Goal: Task Accomplishment & Management: Use online tool/utility

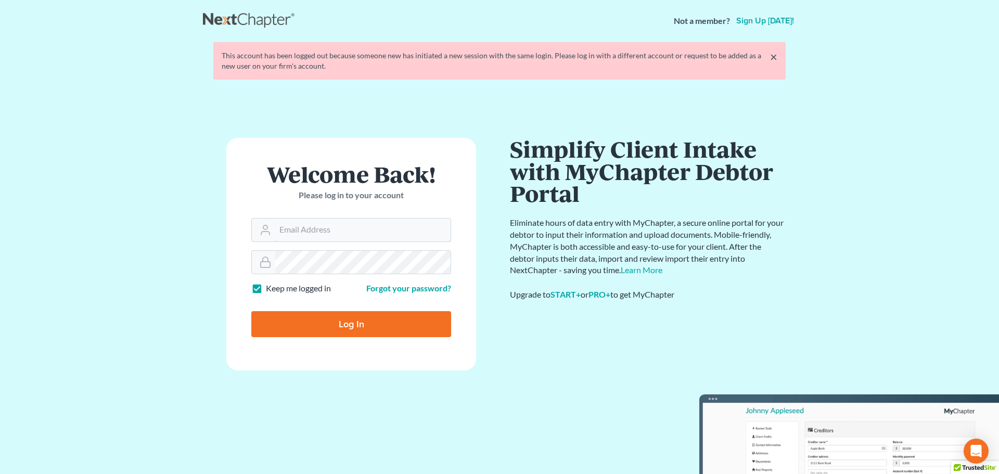
type input "tina@farmerwright.com"
click at [341, 315] on input "Log In" at bounding box center [351, 324] width 200 height 26
type input "Thinking..."
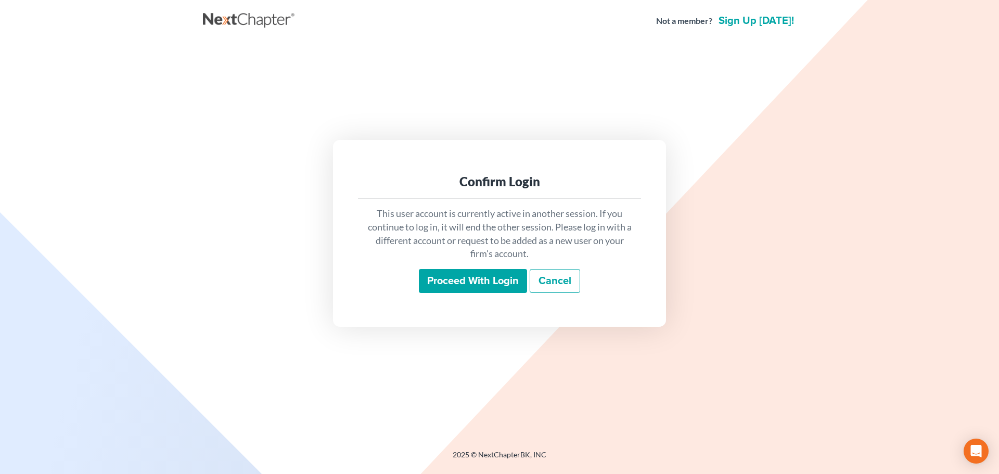
click at [479, 272] on input "Proceed with login" at bounding box center [473, 281] width 108 height 24
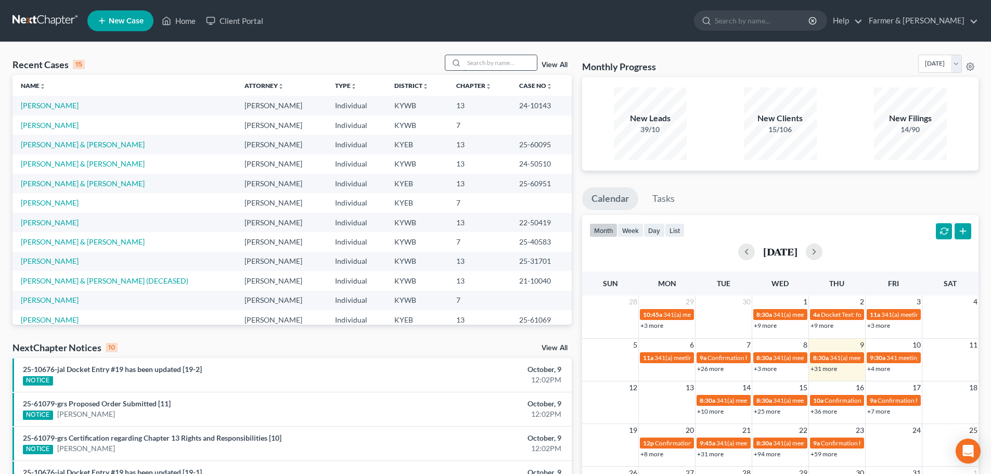
click at [477, 63] on input "search" at bounding box center [500, 62] width 73 height 15
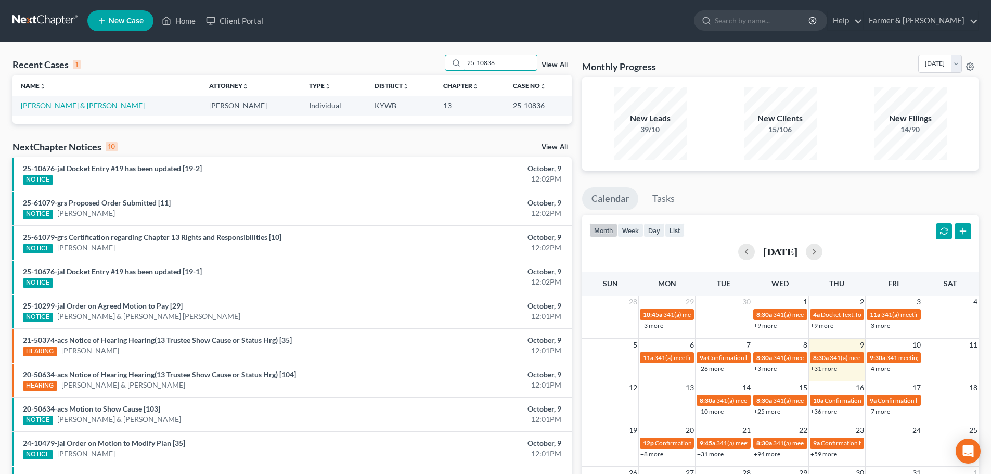
type input "25-10836"
click at [39, 105] on link "Powell, Joshua & Lesley" at bounding box center [83, 105] width 124 height 9
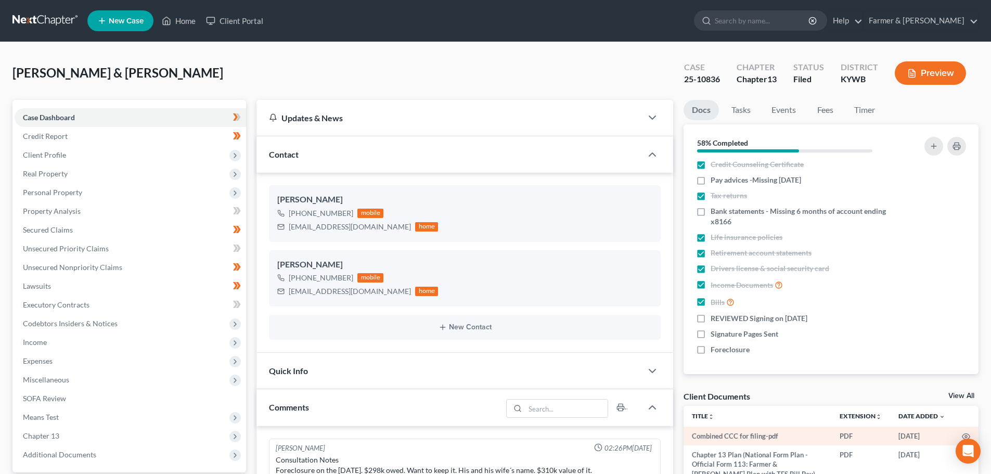
scroll to position [121, 0]
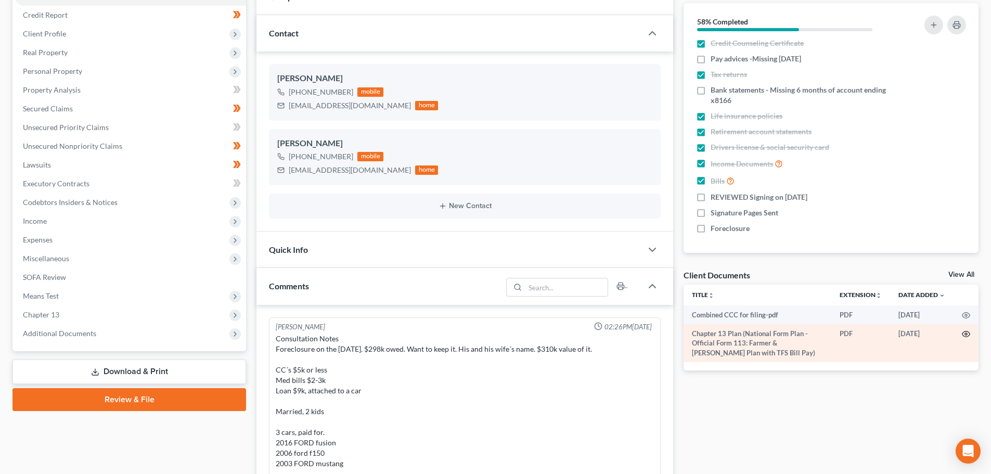
click at [966, 334] on icon "button" at bounding box center [966, 334] width 8 height 8
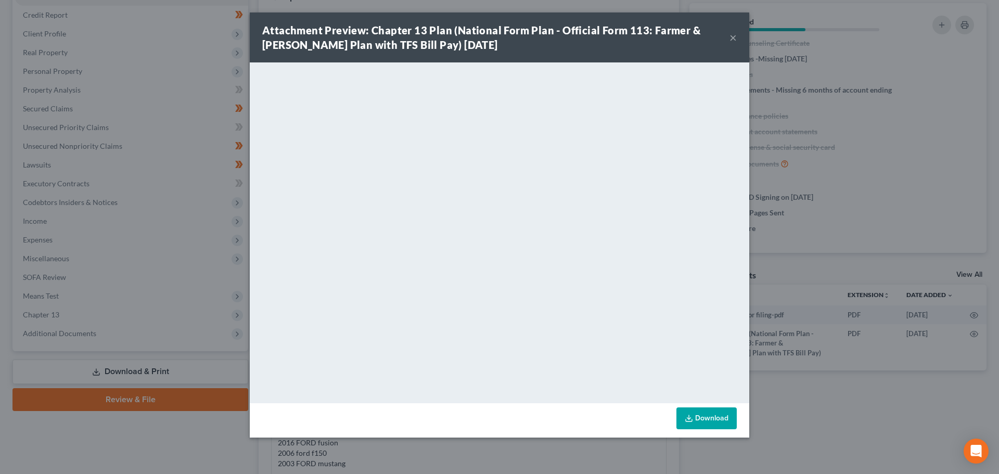
click at [733, 35] on button "×" at bounding box center [732, 37] width 7 height 12
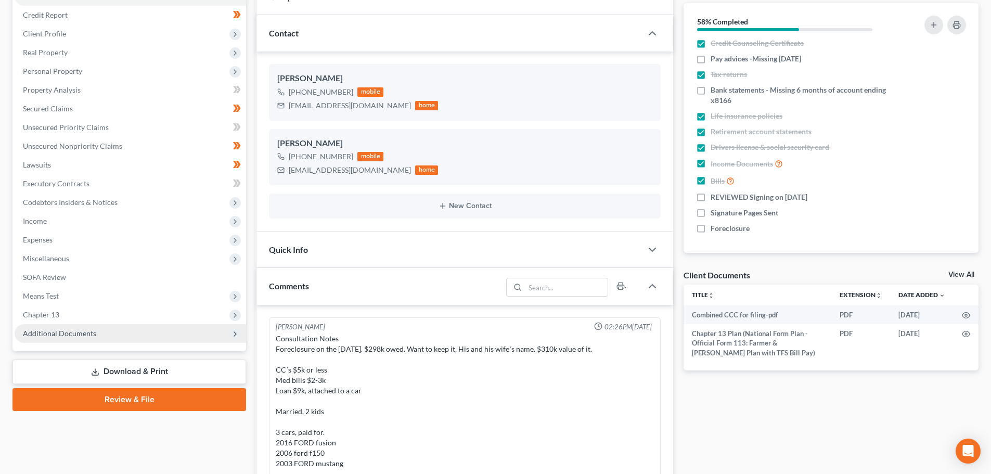
click at [74, 337] on span "Additional Documents" at bounding box center [59, 333] width 73 height 9
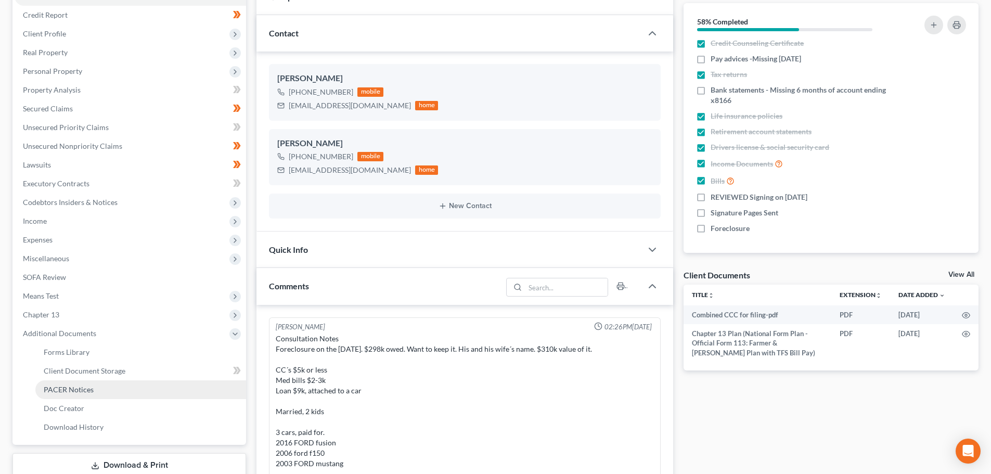
click at [74, 389] on span "PACER Notices" at bounding box center [69, 389] width 50 height 9
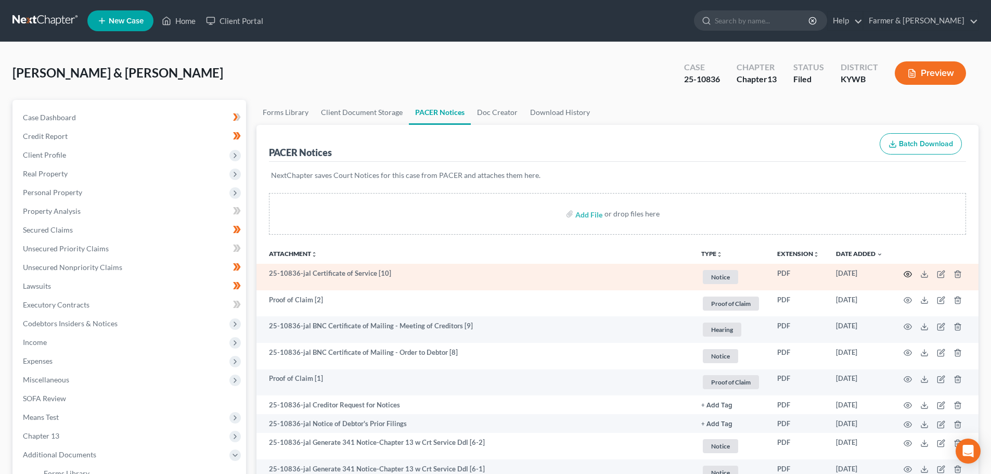
click at [908, 270] on icon "button" at bounding box center [908, 274] width 8 height 8
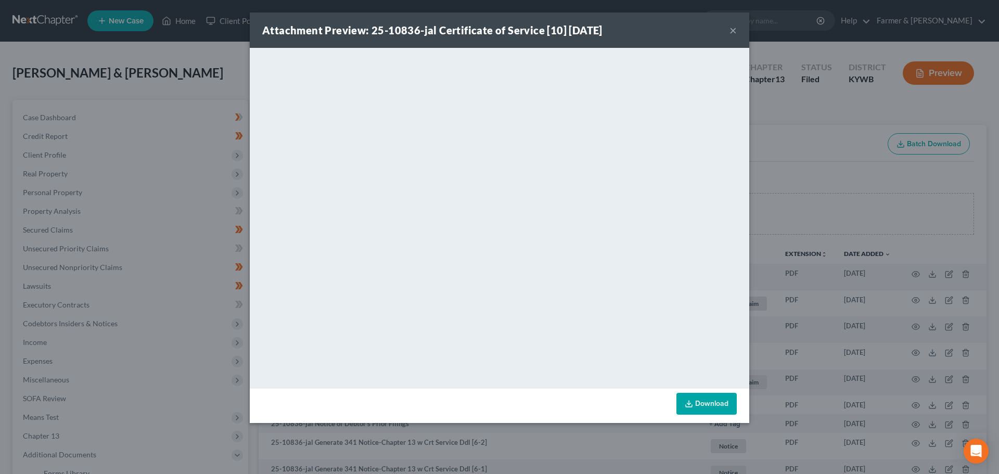
click at [730, 30] on button "×" at bounding box center [732, 30] width 7 height 12
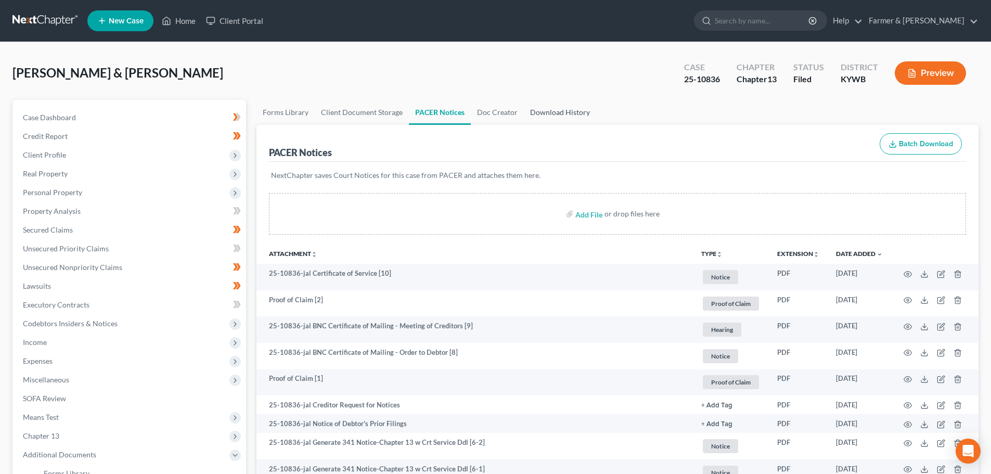
click at [550, 114] on link "Download History" at bounding box center [560, 112] width 72 height 25
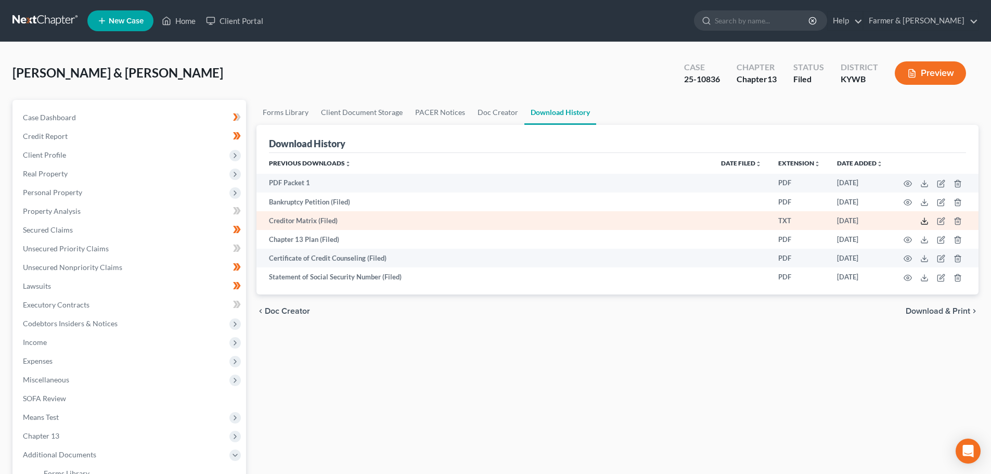
click at [925, 222] on icon at bounding box center [924, 221] width 8 height 8
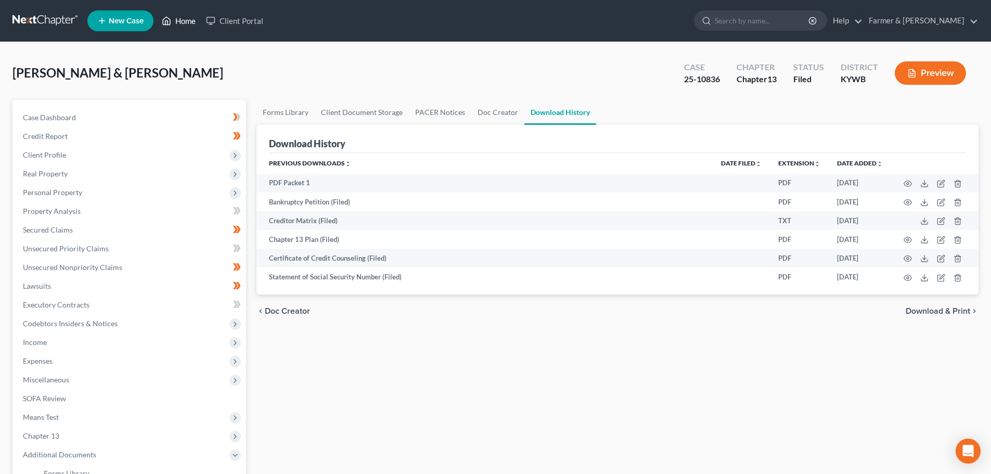
click at [176, 22] on link "Home" at bounding box center [179, 20] width 44 height 19
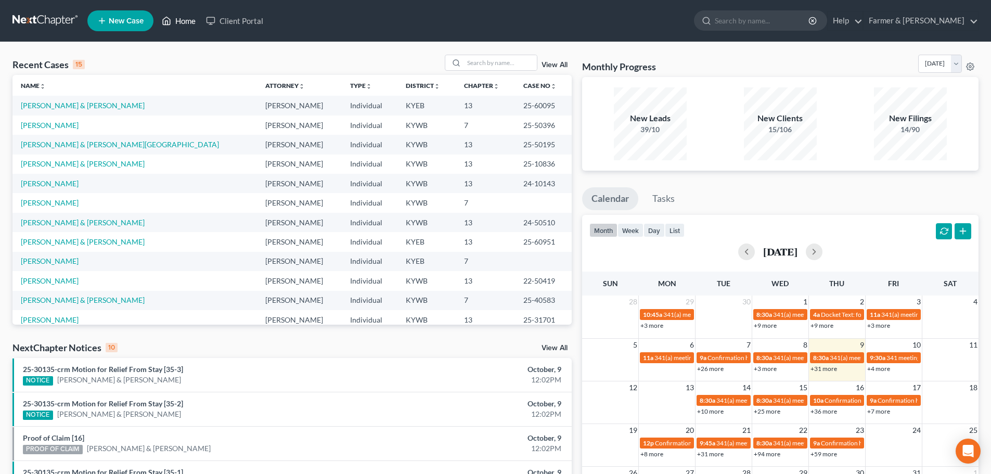
click at [179, 18] on link "Home" at bounding box center [179, 20] width 44 height 19
click at [482, 62] on input "search" at bounding box center [500, 62] width 73 height 15
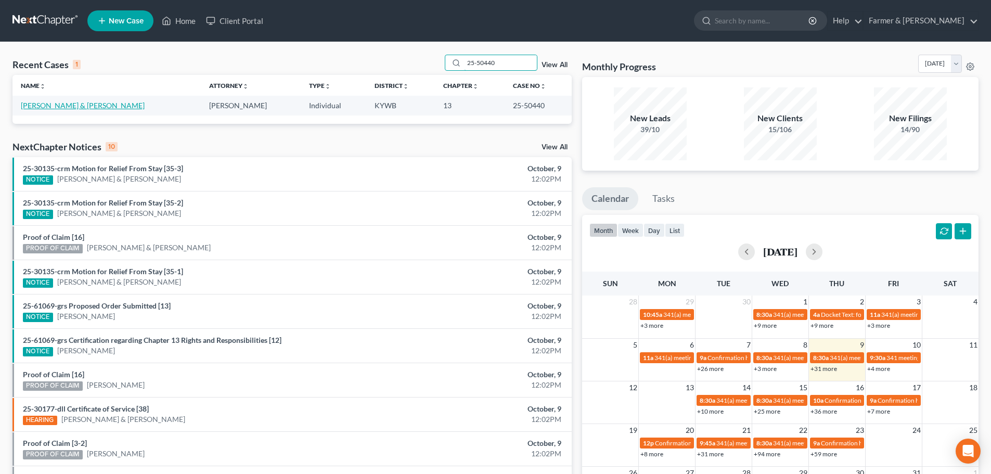
type input "25-50440"
click at [71, 105] on link "Wood, Randi & Matthew" at bounding box center [83, 105] width 124 height 9
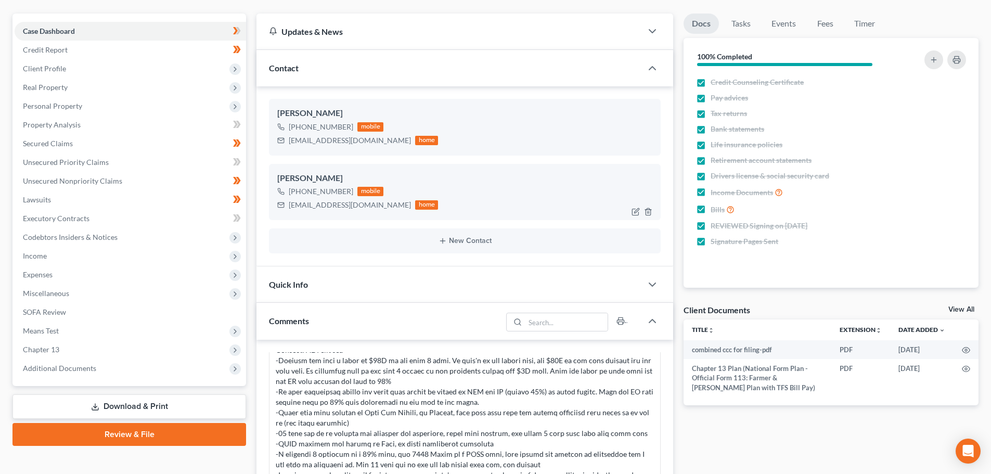
scroll to position [121, 0]
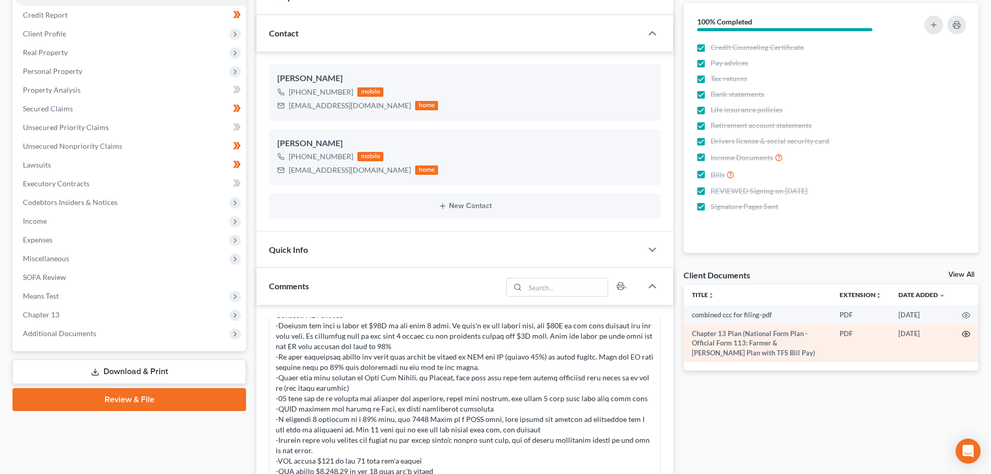
click at [967, 333] on icon "button" at bounding box center [966, 334] width 8 height 8
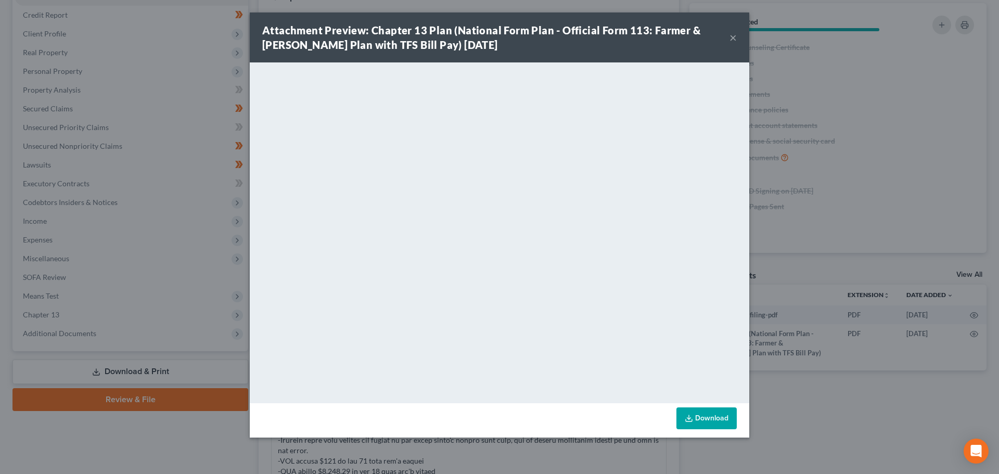
click at [734, 37] on button "×" at bounding box center [732, 37] width 7 height 12
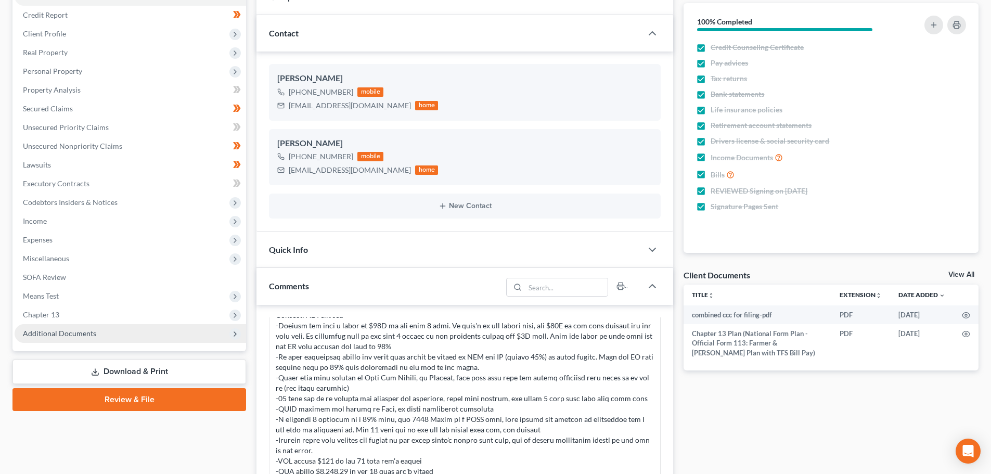
click at [89, 331] on span "Additional Documents" at bounding box center [59, 333] width 73 height 9
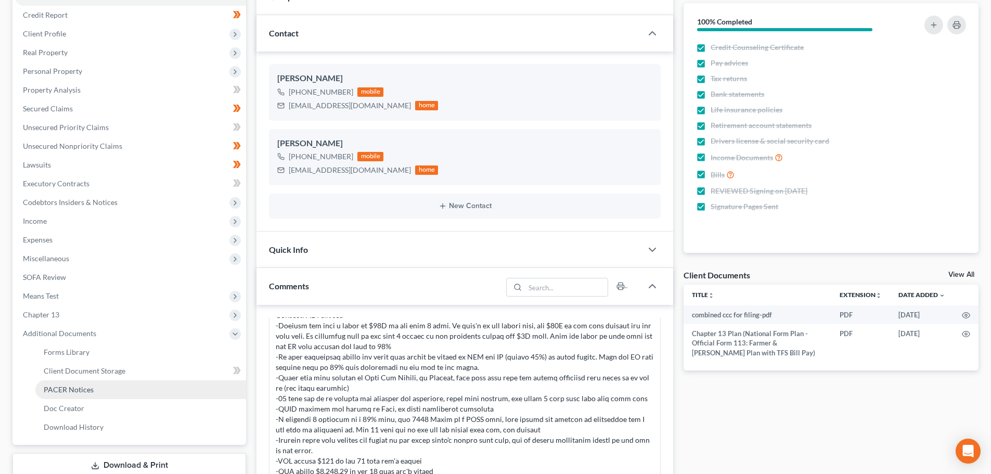
click at [68, 391] on span "PACER Notices" at bounding box center [69, 389] width 50 height 9
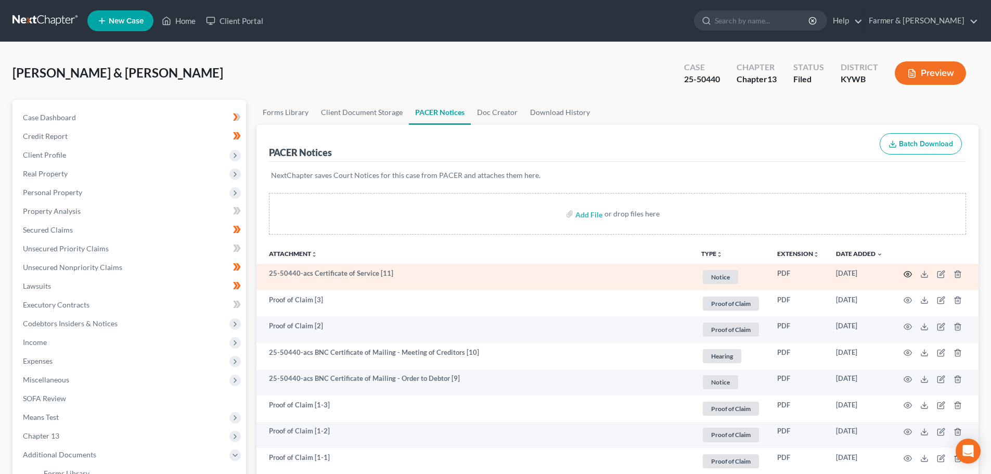
click at [907, 275] on circle "button" at bounding box center [908, 274] width 2 height 2
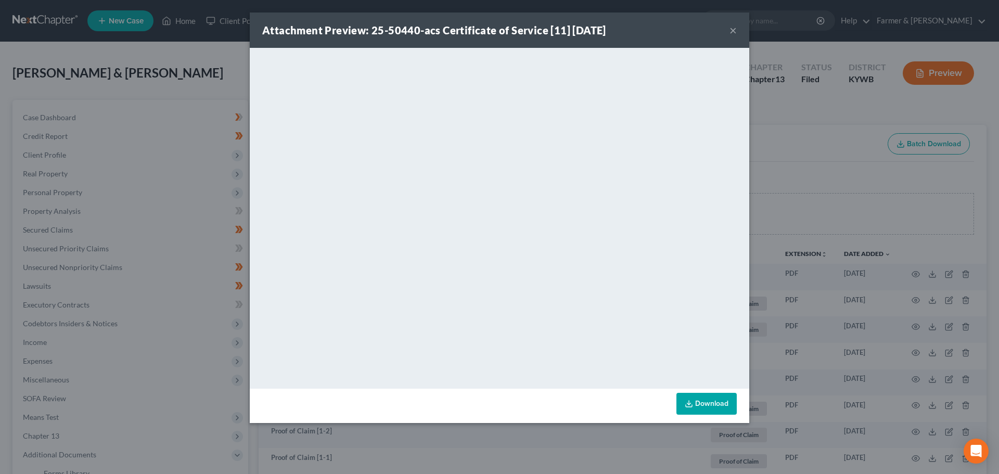
click at [729, 27] on button "×" at bounding box center [732, 30] width 7 height 12
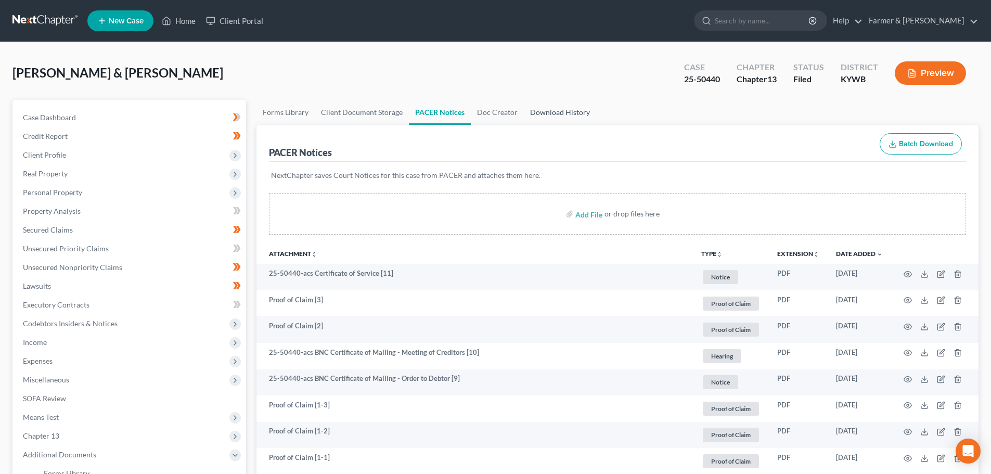
click at [552, 112] on link "Download History" at bounding box center [560, 112] width 72 height 25
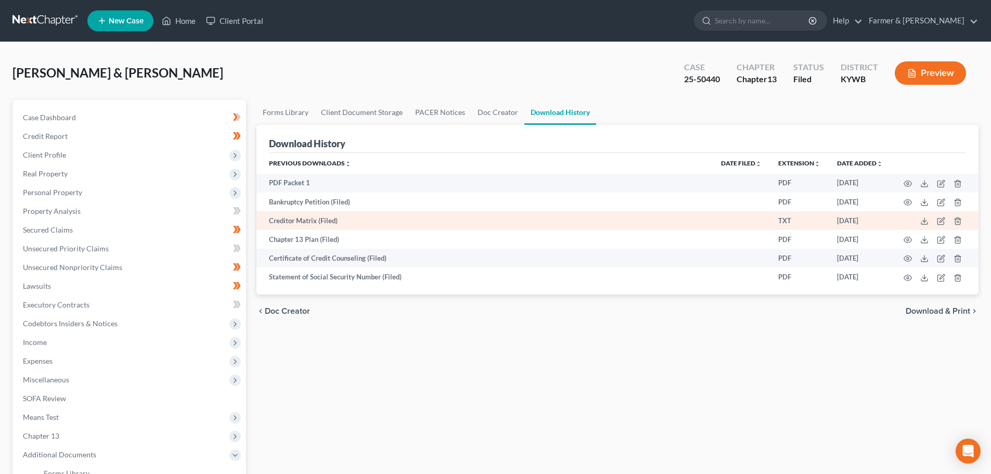
click at [923, 226] on td at bounding box center [934, 220] width 87 height 19
click at [923, 223] on icon at bounding box center [924, 221] width 8 height 8
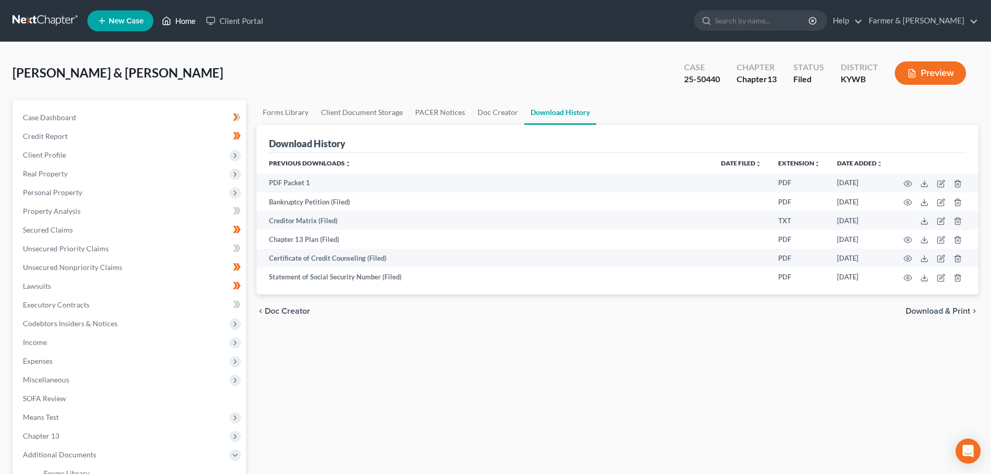
click at [180, 19] on link "Home" at bounding box center [179, 20] width 44 height 19
